Goal: Navigation & Orientation: Understand site structure

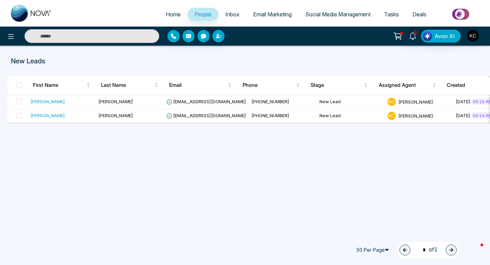
click at [22, 13] on img at bounding box center [31, 13] width 41 height 17
select select "*"
